Goal: Transaction & Acquisition: Purchase product/service

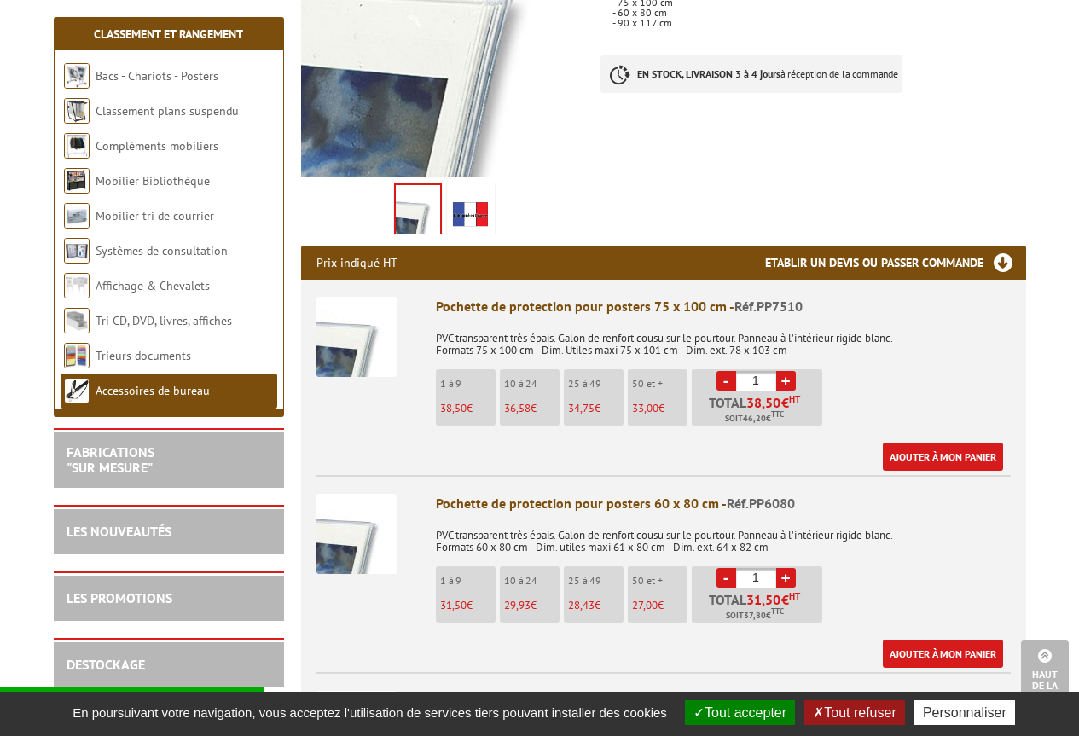
scroll to position [427, 0]
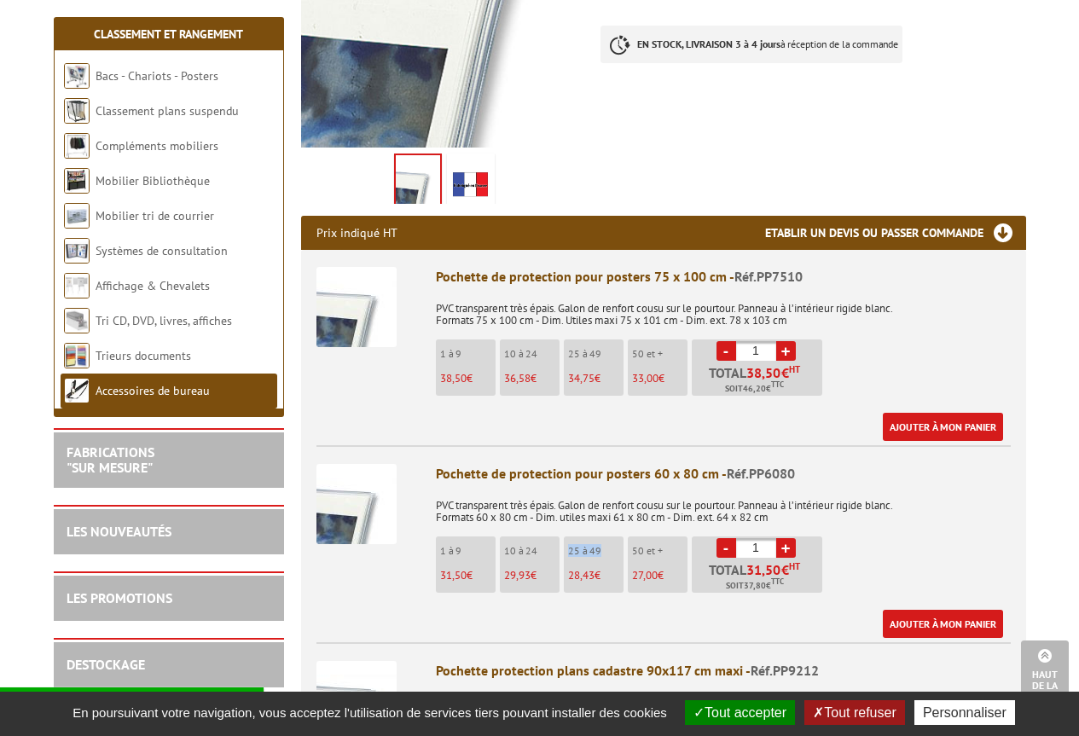
drag, startPoint x: 568, startPoint y: 549, endPoint x: 613, endPoint y: 546, distance: 44.4
click at [613, 546] on p "25 à 49" at bounding box center [595, 551] width 55 height 12
click at [758, 541] on input "1" at bounding box center [756, 548] width 40 height 20
click at [756, 541] on input "1" at bounding box center [756, 548] width 40 height 20
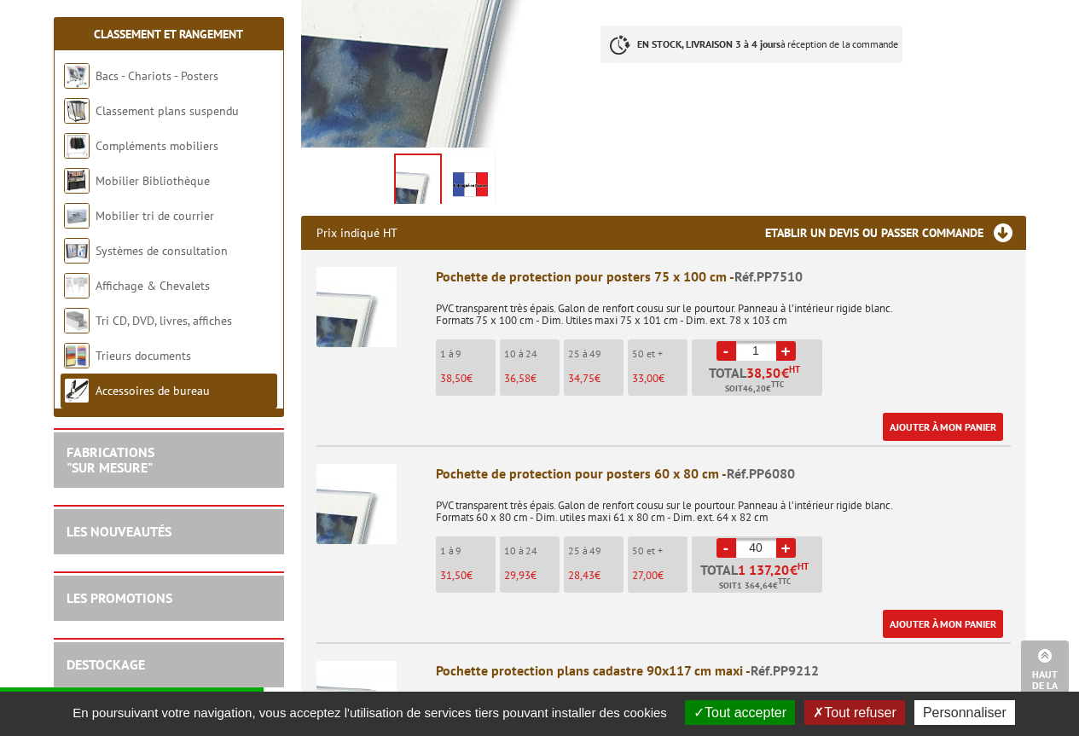
click at [906, 537] on div "Pochette de protection pour posters 60 x 80 cm - Réf.PP6080 PVC transparent trè…" at bounding box center [723, 551] width 575 height 174
click at [572, 547] on p "25 à 49" at bounding box center [595, 551] width 55 height 12
click at [762, 549] on input "40" at bounding box center [756, 548] width 40 height 20
click at [763, 549] on input "40" at bounding box center [756, 548] width 40 height 20
type input "25"
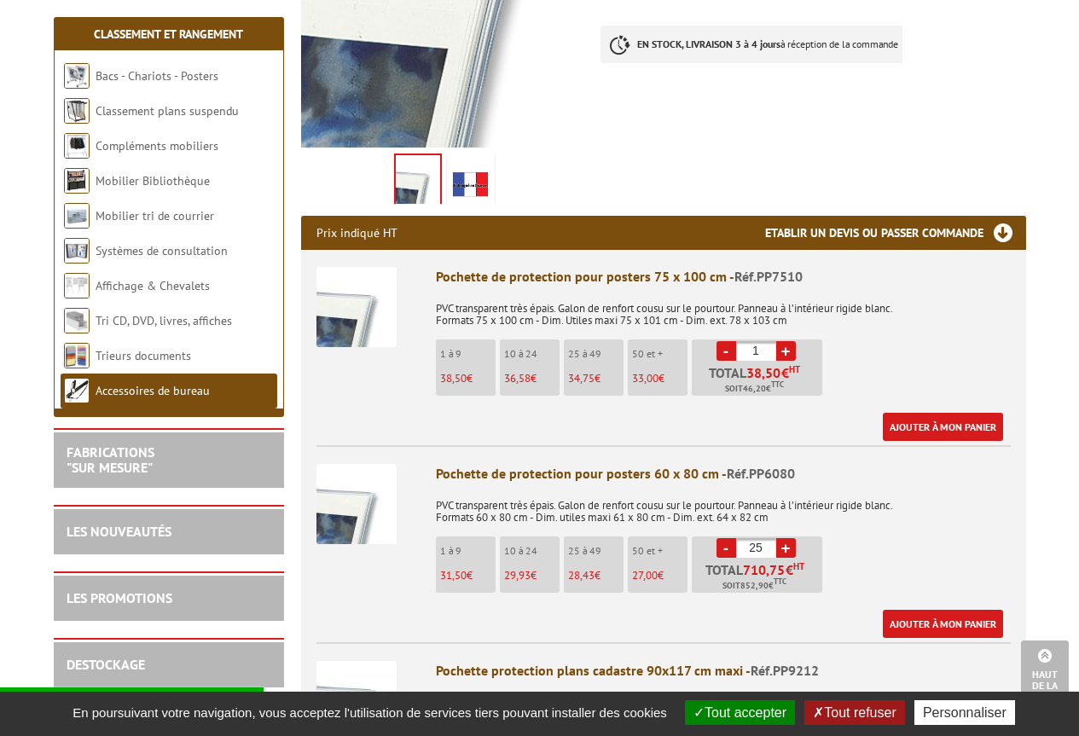
click at [932, 494] on p "PVC transparent très épais. Galon de renfort cousu sur le pourtour. Panneau à l…" at bounding box center [723, 506] width 575 height 36
